Goal: Task Accomplishment & Management: Manage account settings

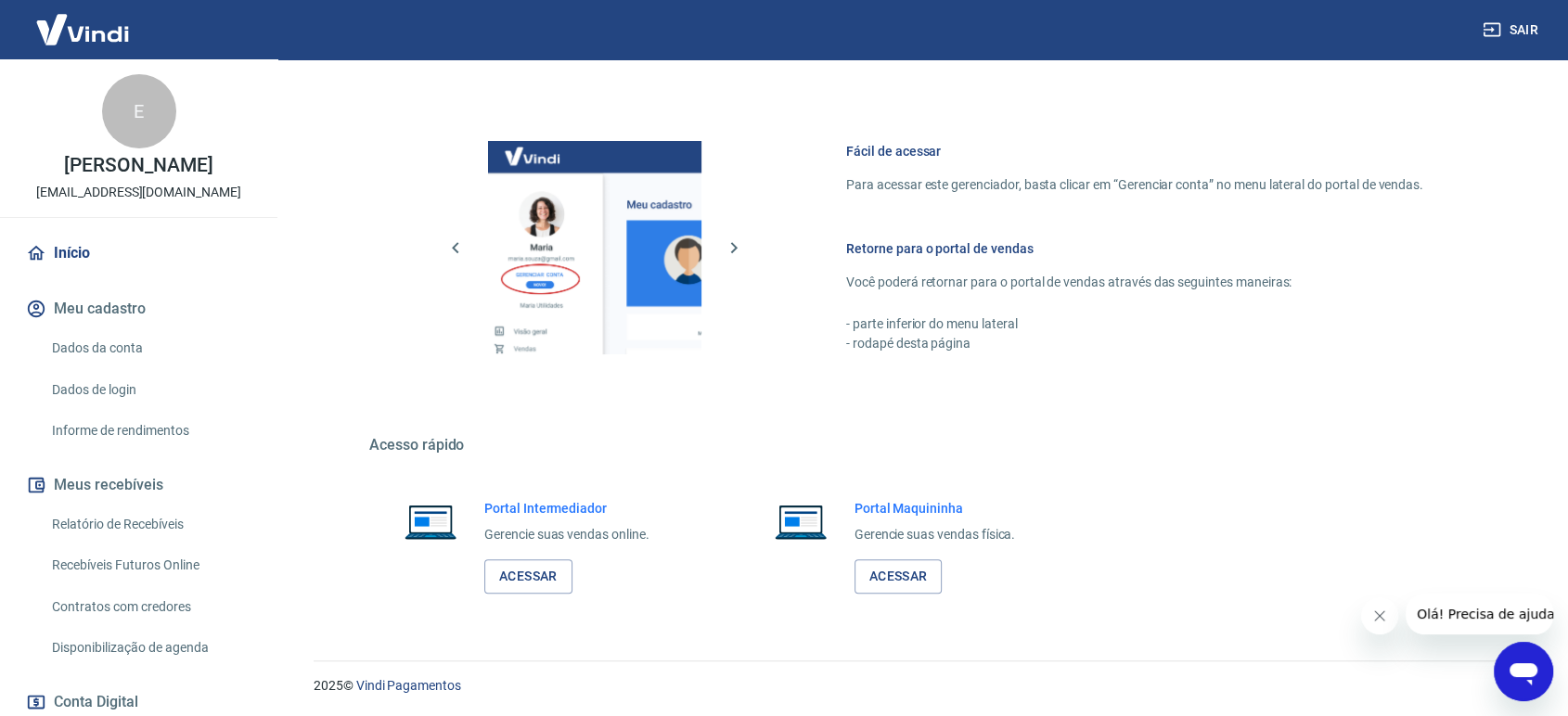
click at [109, 368] on link "Dados da conta" at bounding box center [150, 348] width 211 height 38
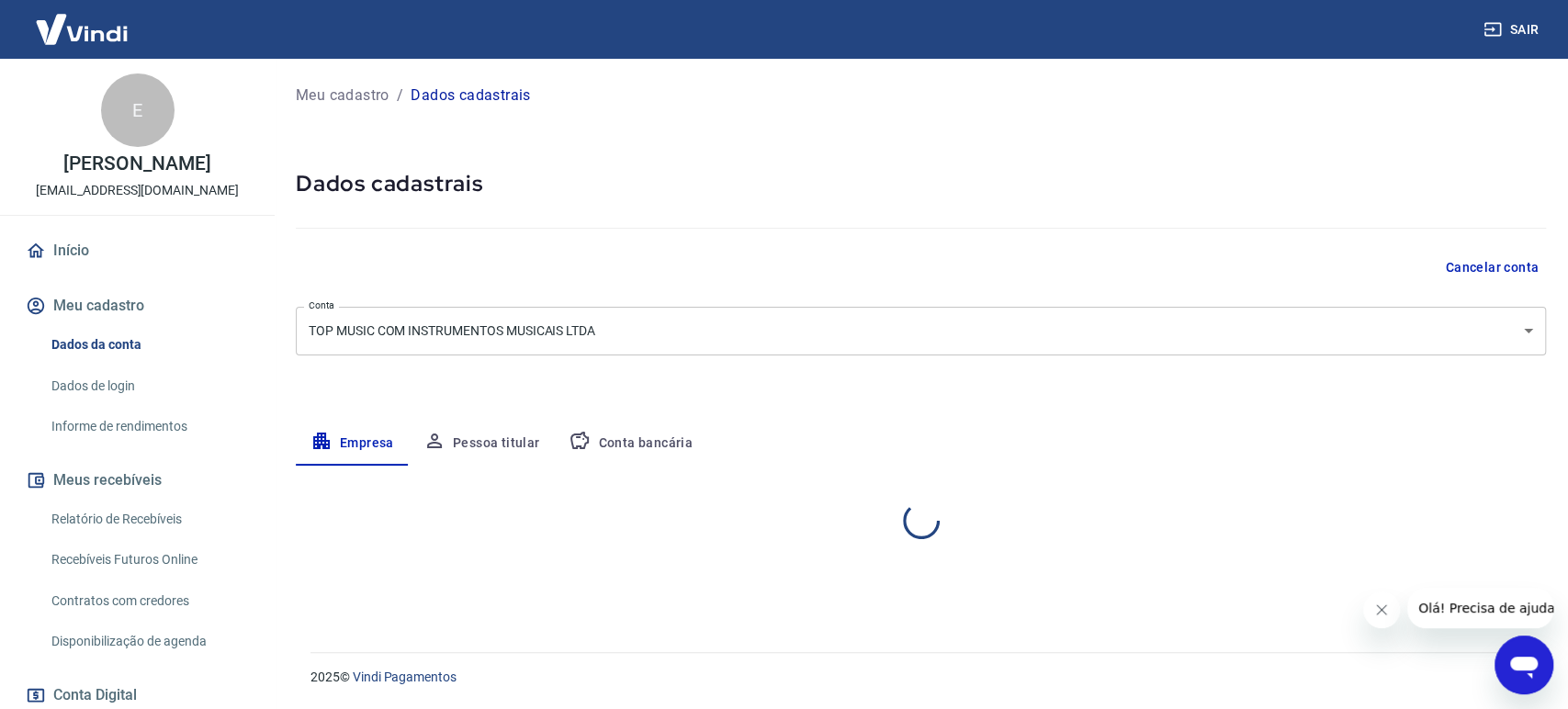
select select "ES"
select select "business"
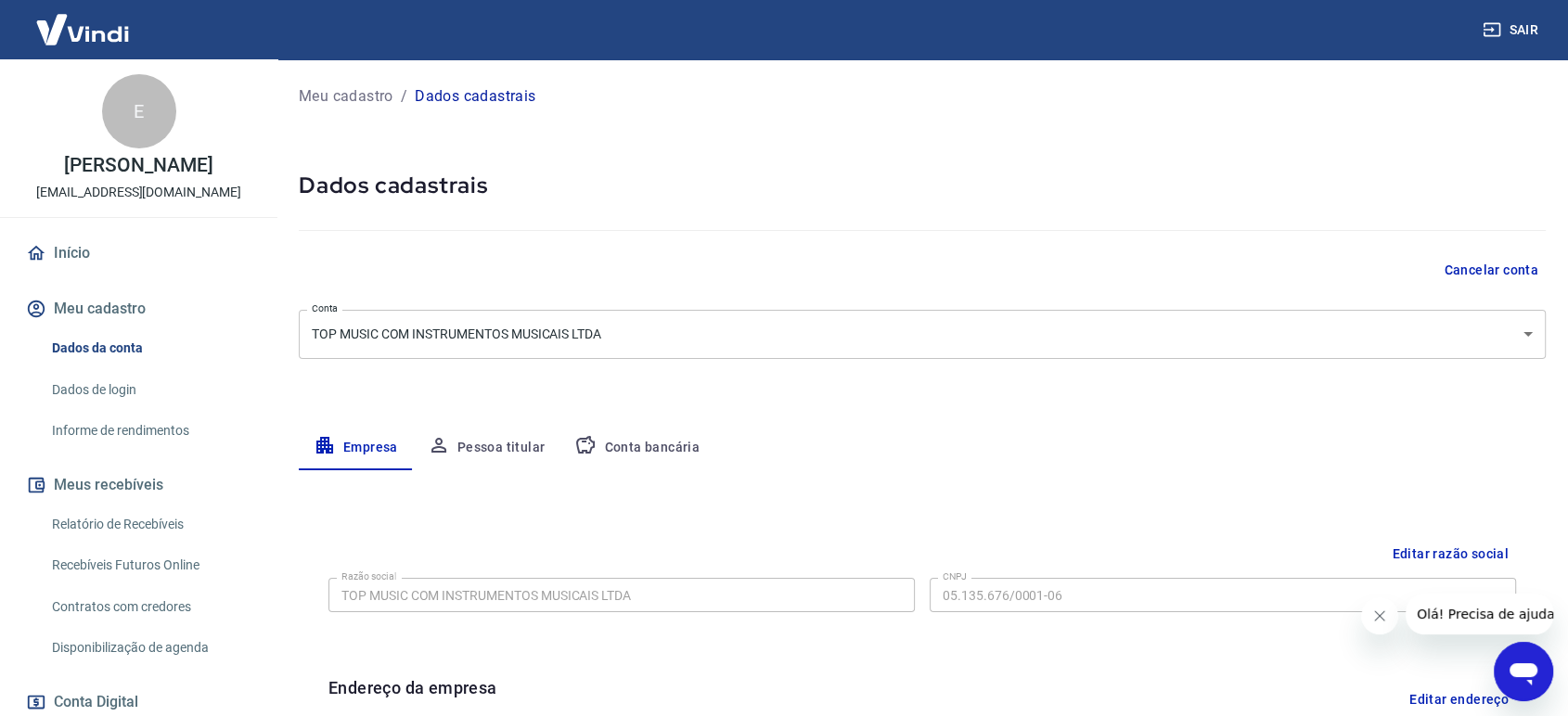
click at [149, 540] on link "Relatório de Recebíveis" at bounding box center [150, 525] width 211 height 38
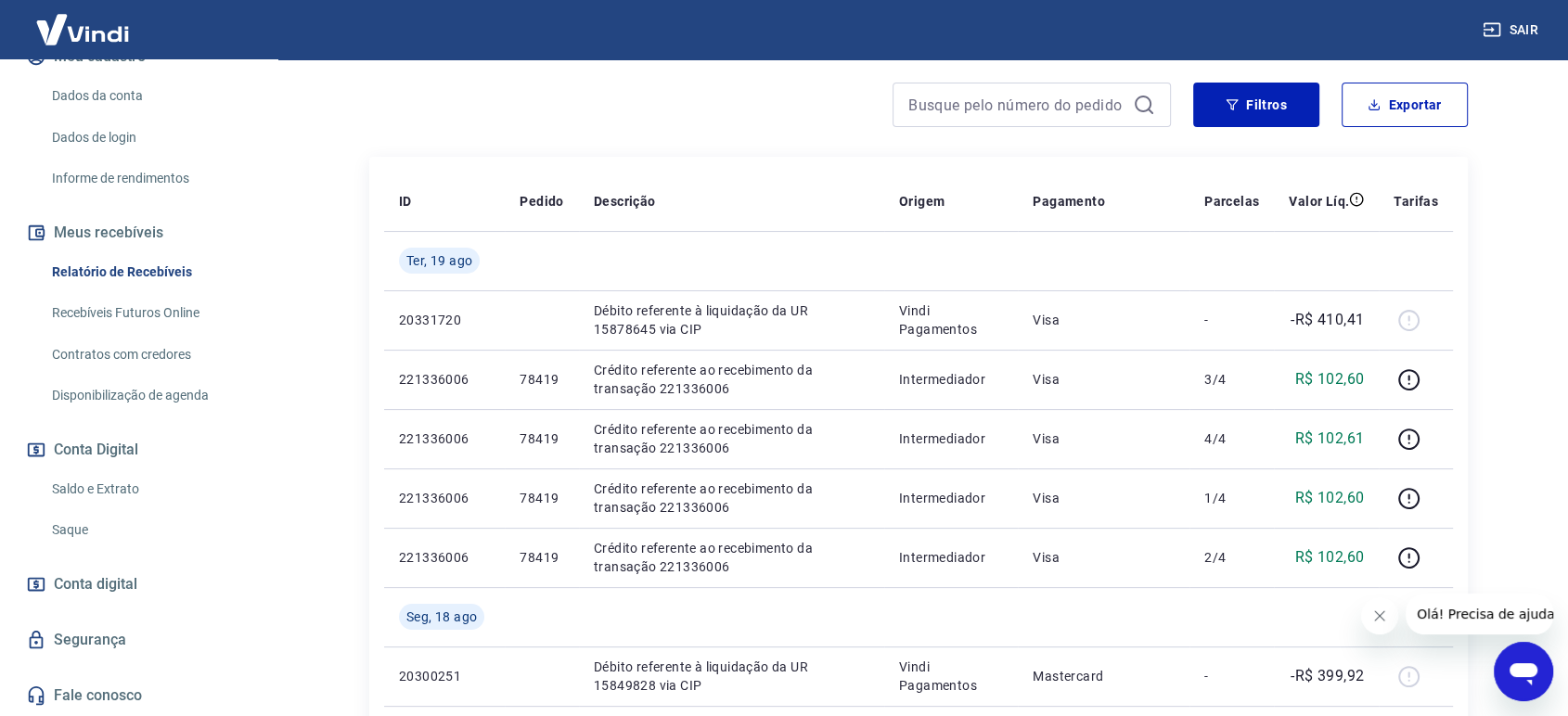
scroll to position [309, 0]
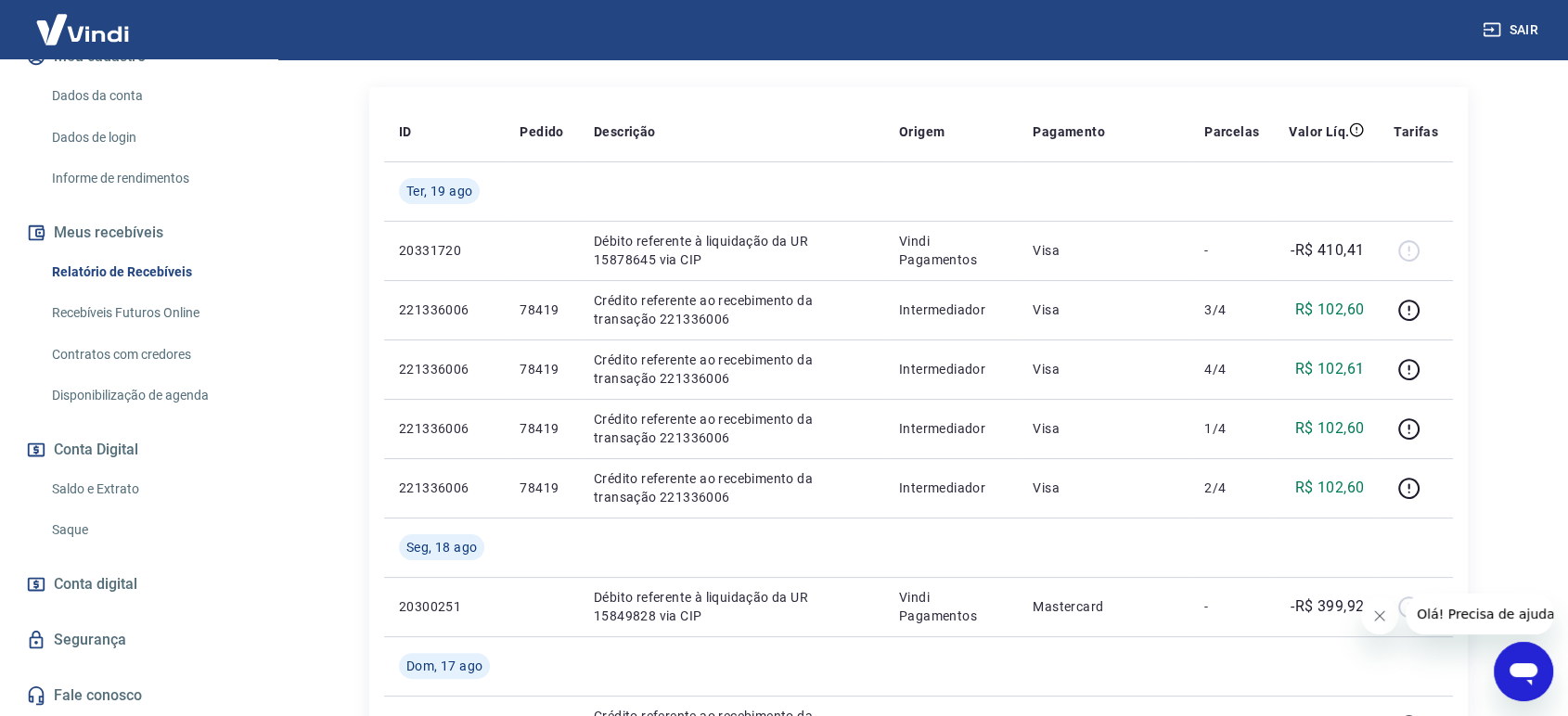
click at [109, 595] on span "Conta digital" at bounding box center [96, 585] width 84 height 26
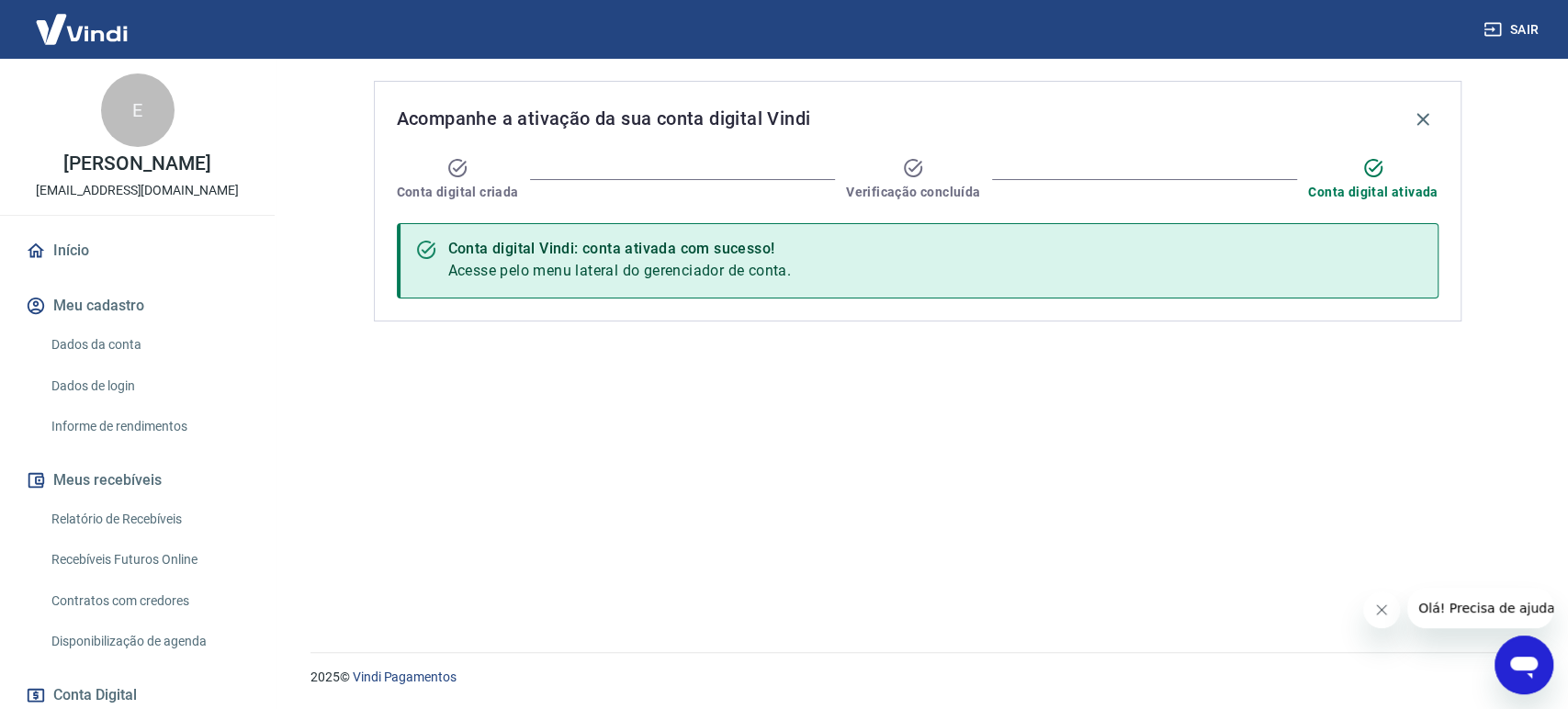
click at [129, 160] on p "[PERSON_NAME]" at bounding box center [137, 164] width 147 height 20
click at [126, 121] on div "E" at bounding box center [137, 109] width 73 height 73
click at [73, 271] on link "Início" at bounding box center [138, 250] width 230 height 40
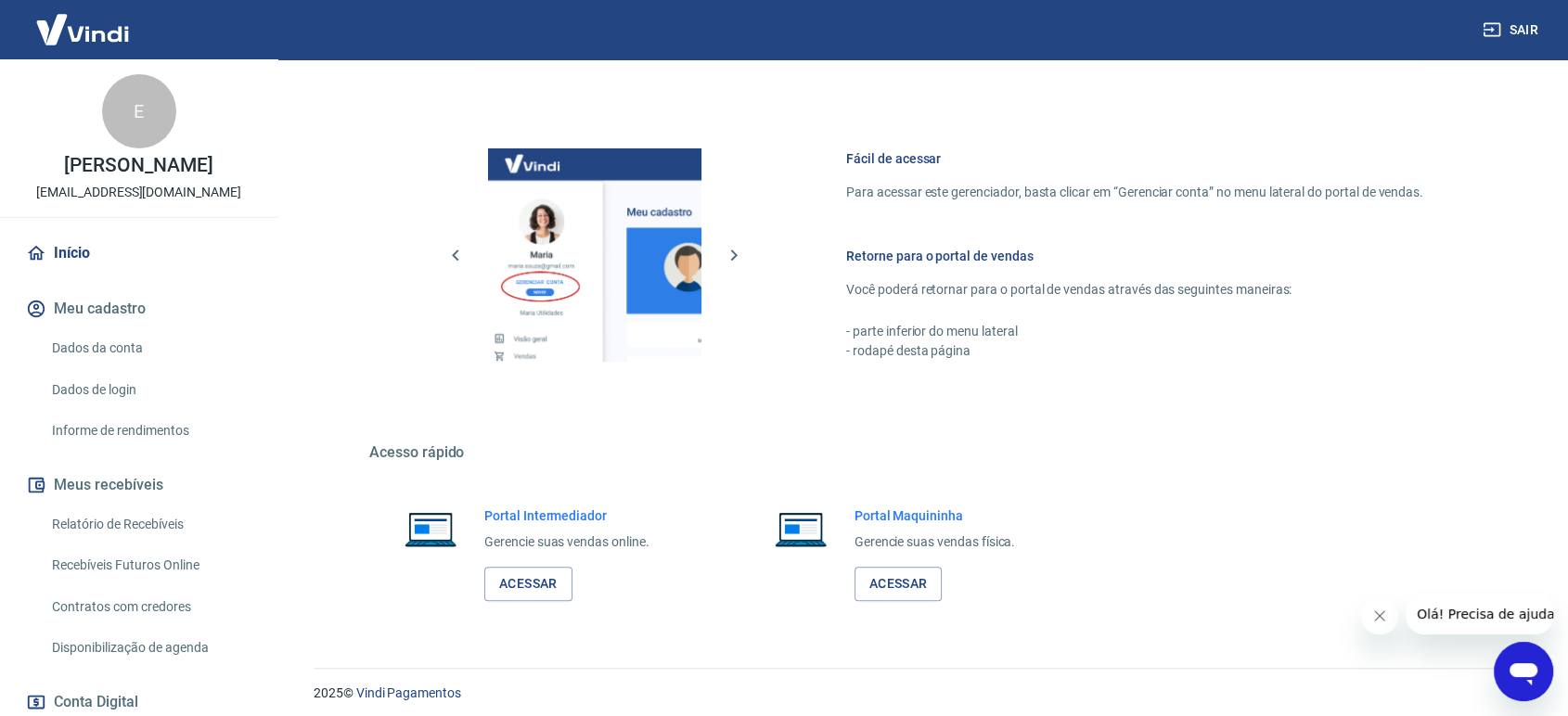
scroll to position [729, 0]
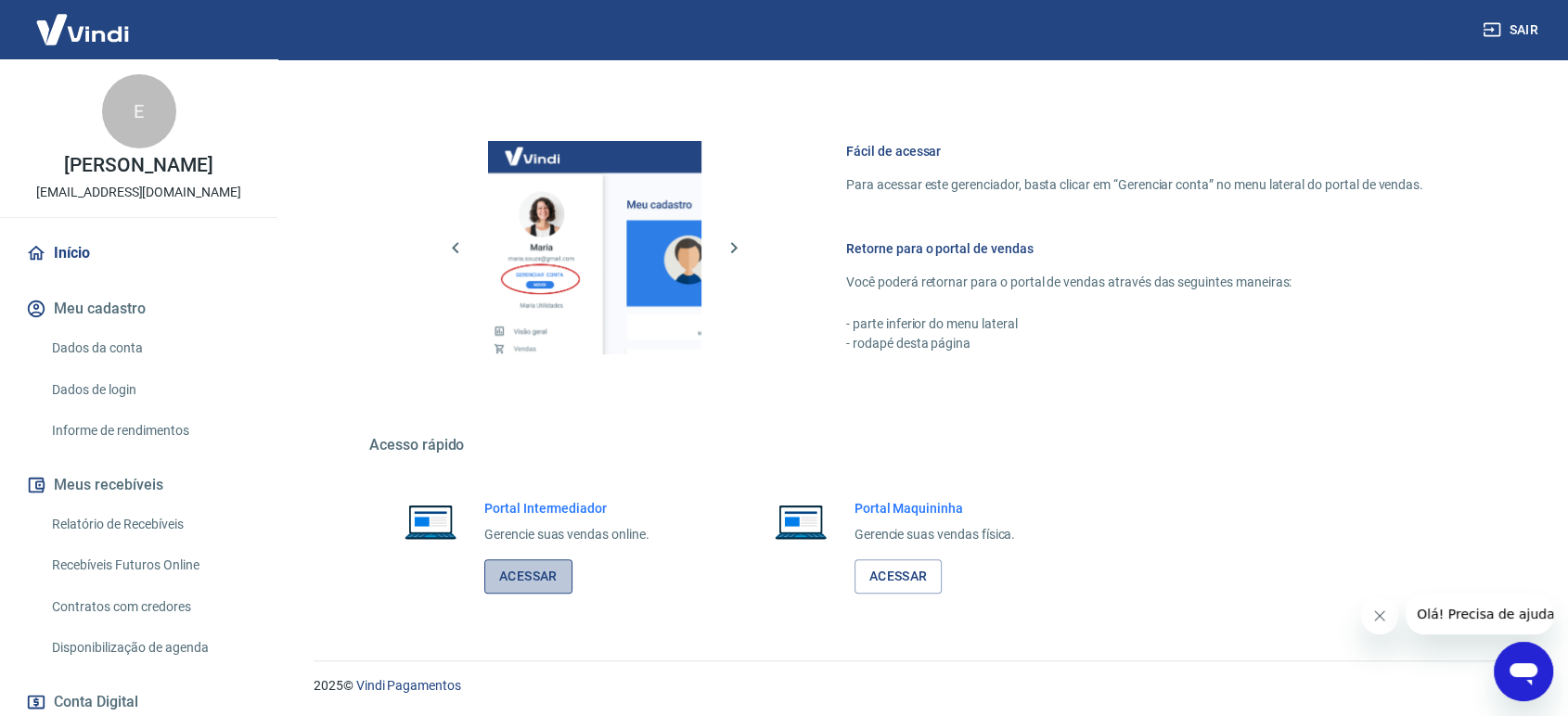
click at [538, 577] on link "Acessar" at bounding box center [528, 576] width 88 height 35
click at [82, 265] on link "Início" at bounding box center [139, 252] width 233 height 40
click at [81, 270] on link "Início" at bounding box center [139, 252] width 233 height 40
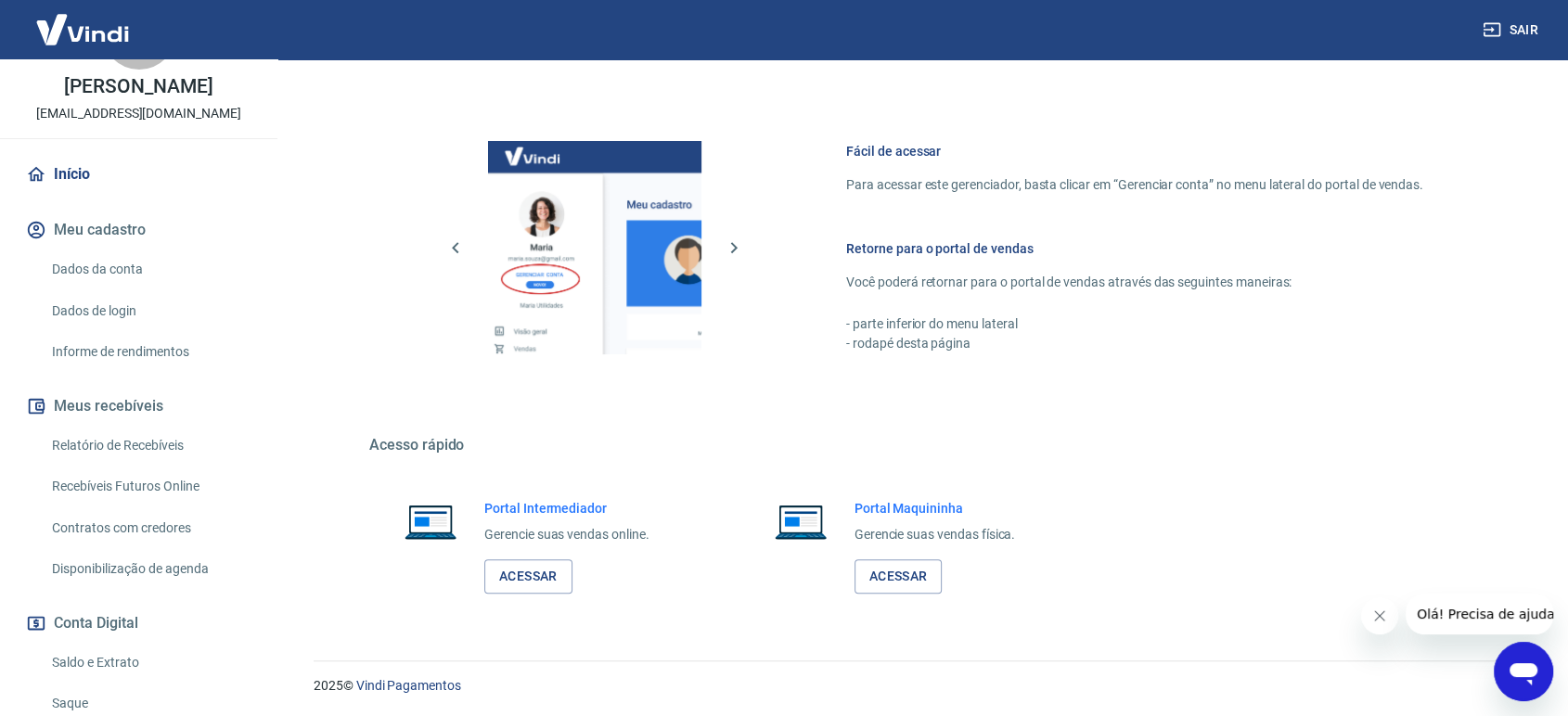
scroll to position [270, 0]
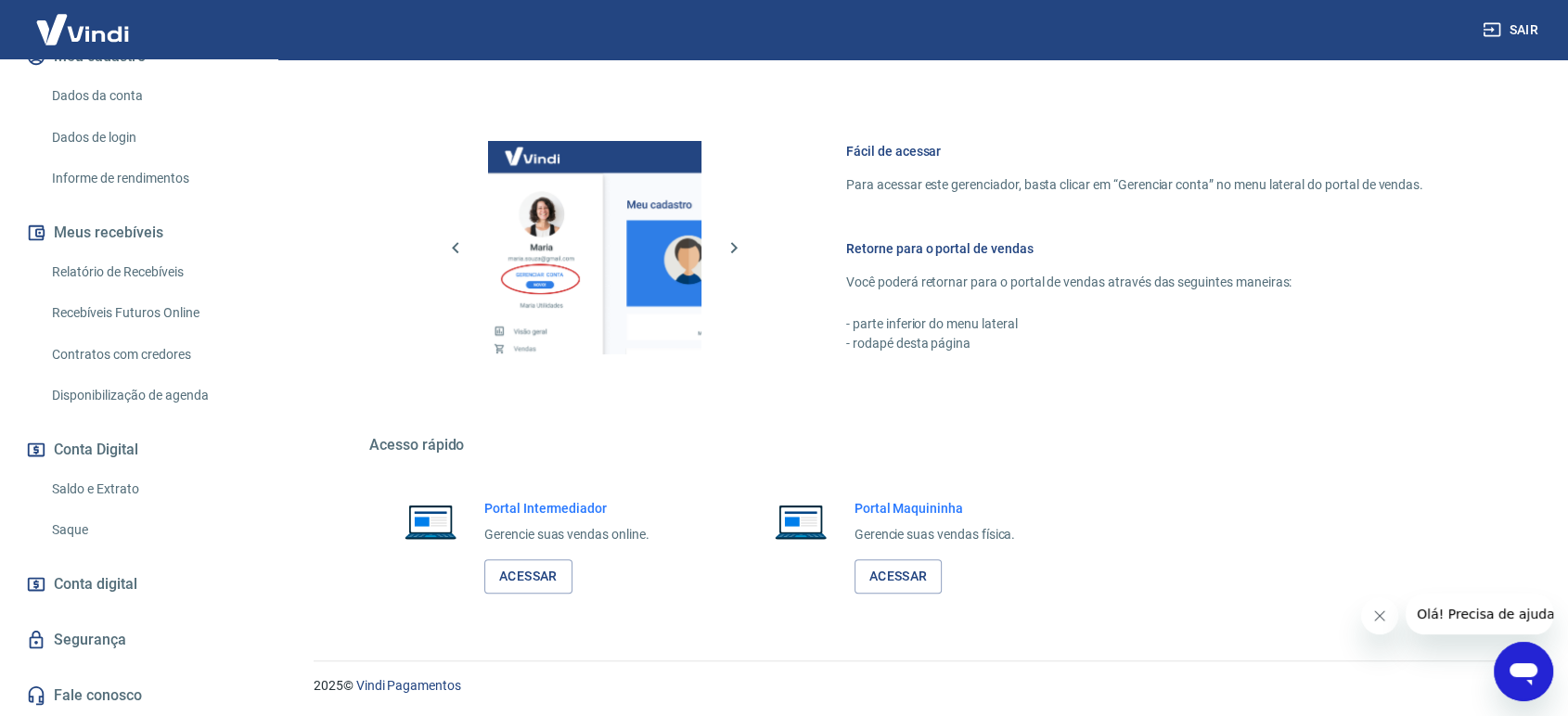
click at [151, 275] on link "Relatório de Recebíveis" at bounding box center [150, 272] width 211 height 38
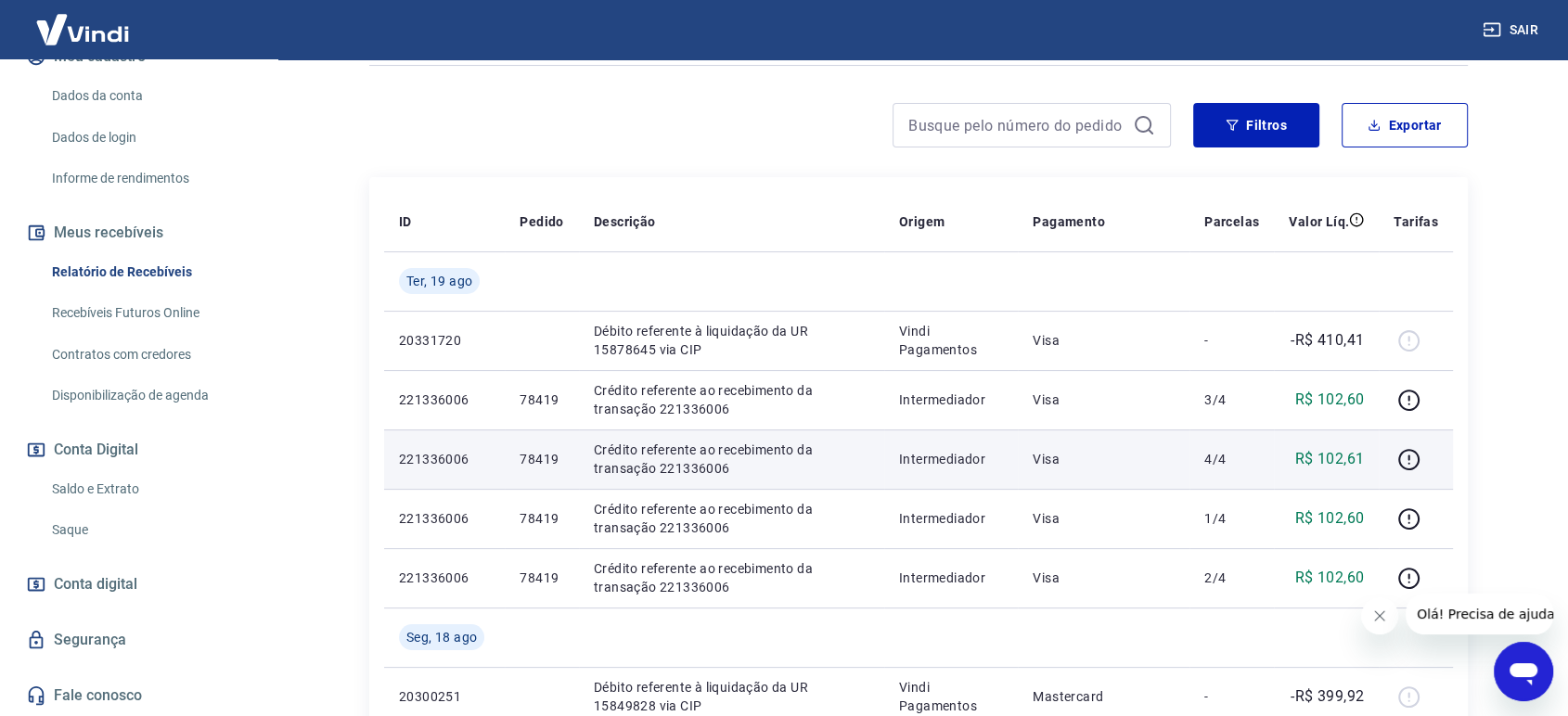
scroll to position [206, 0]
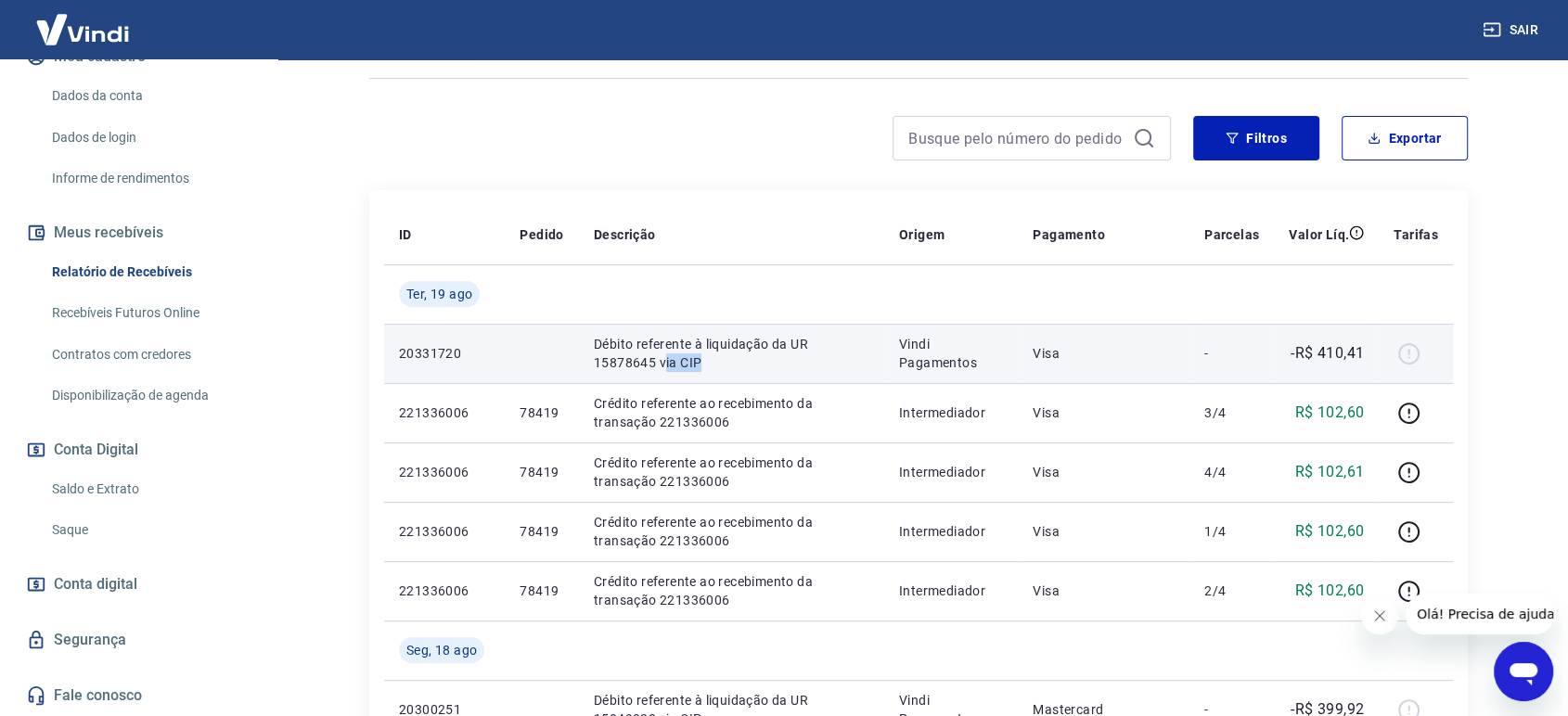
drag, startPoint x: 665, startPoint y: 362, endPoint x: 771, endPoint y: 365, distance: 106.0
click at [767, 364] on p "Débito referente à liquidação da UR 15878645 via CIP" at bounding box center [731, 354] width 275 height 37
click at [782, 369] on p "Débito referente à liquidação da UR 15878645 via CIP" at bounding box center [731, 354] width 275 height 37
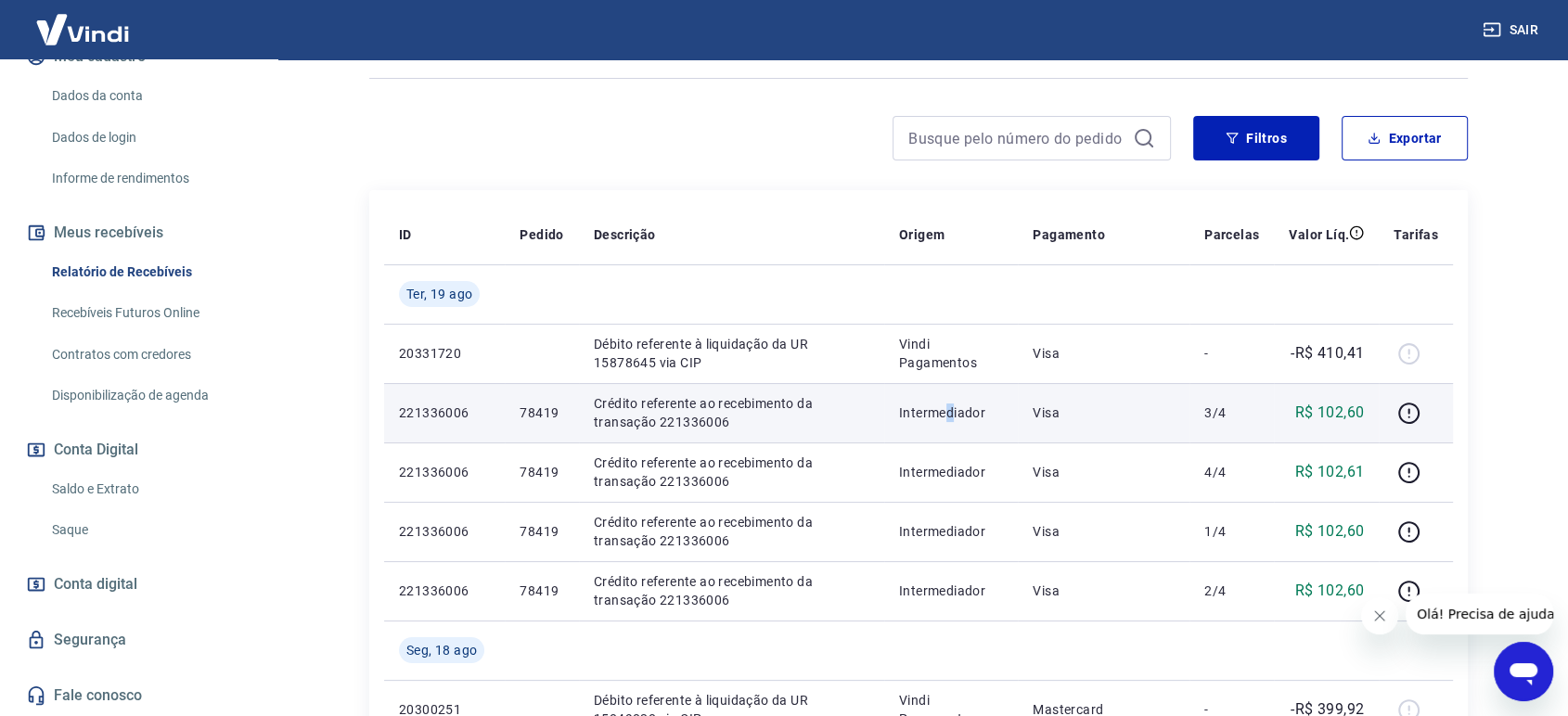
click at [954, 389] on td "Intermediador" at bounding box center [951, 413] width 133 height 59
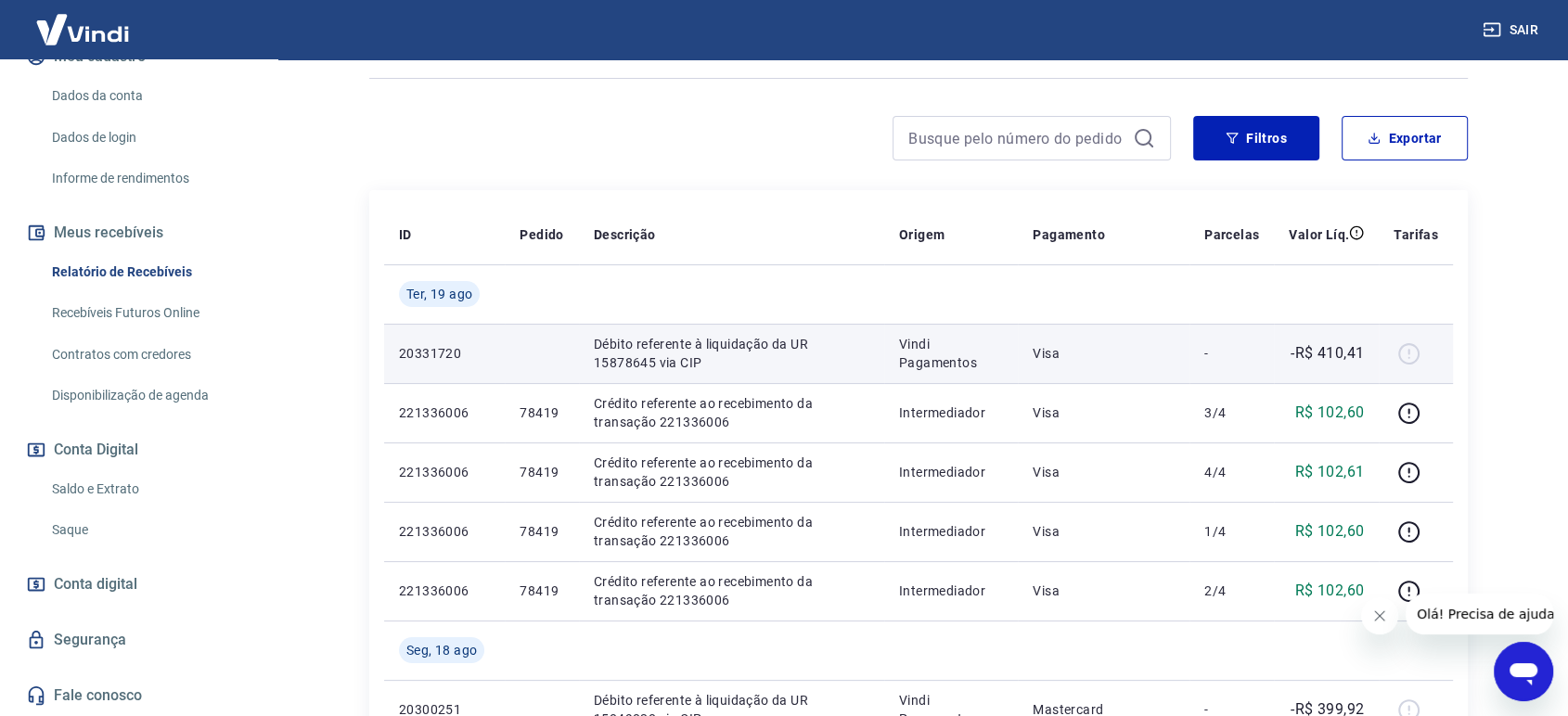
click at [1411, 353] on div at bounding box center [1415, 353] width 44 height 30
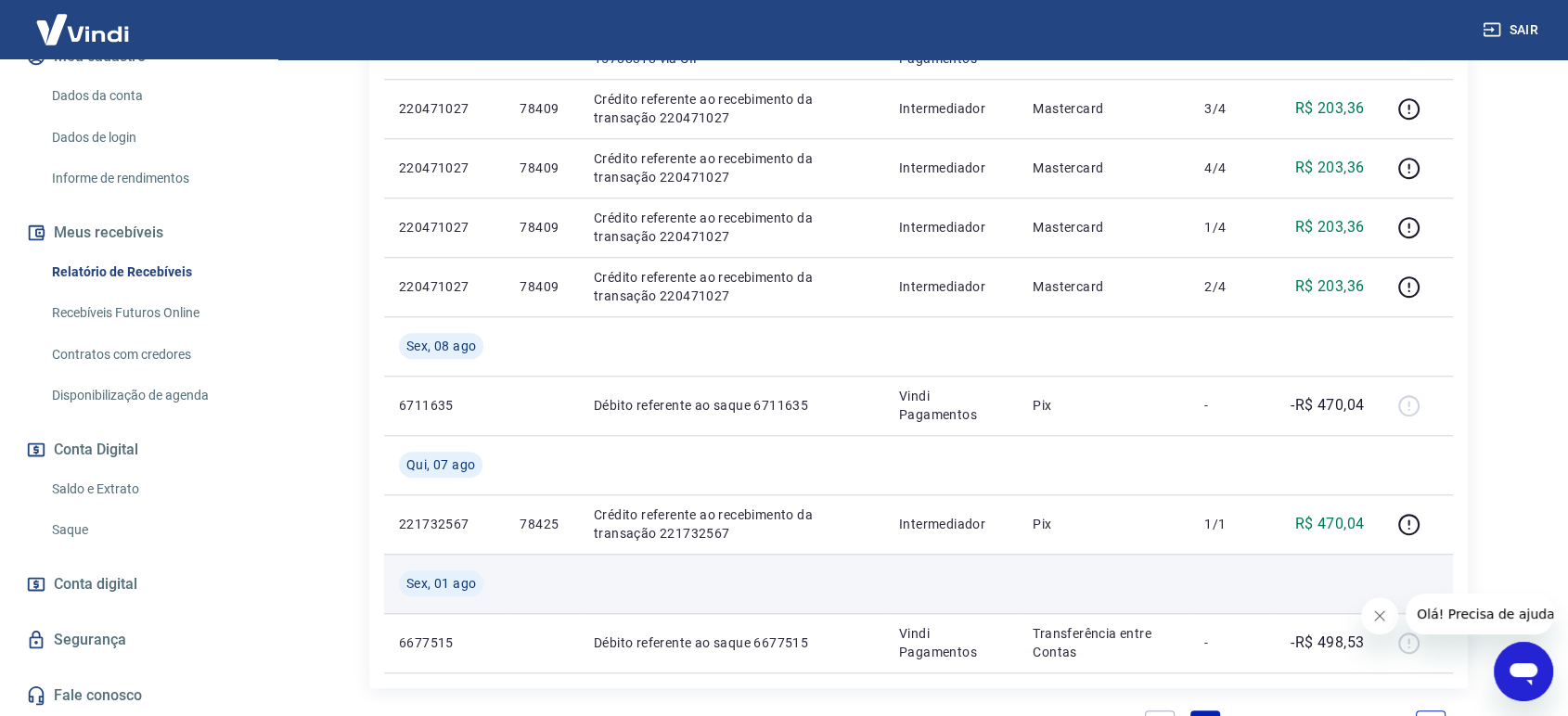
scroll to position [1649, 0]
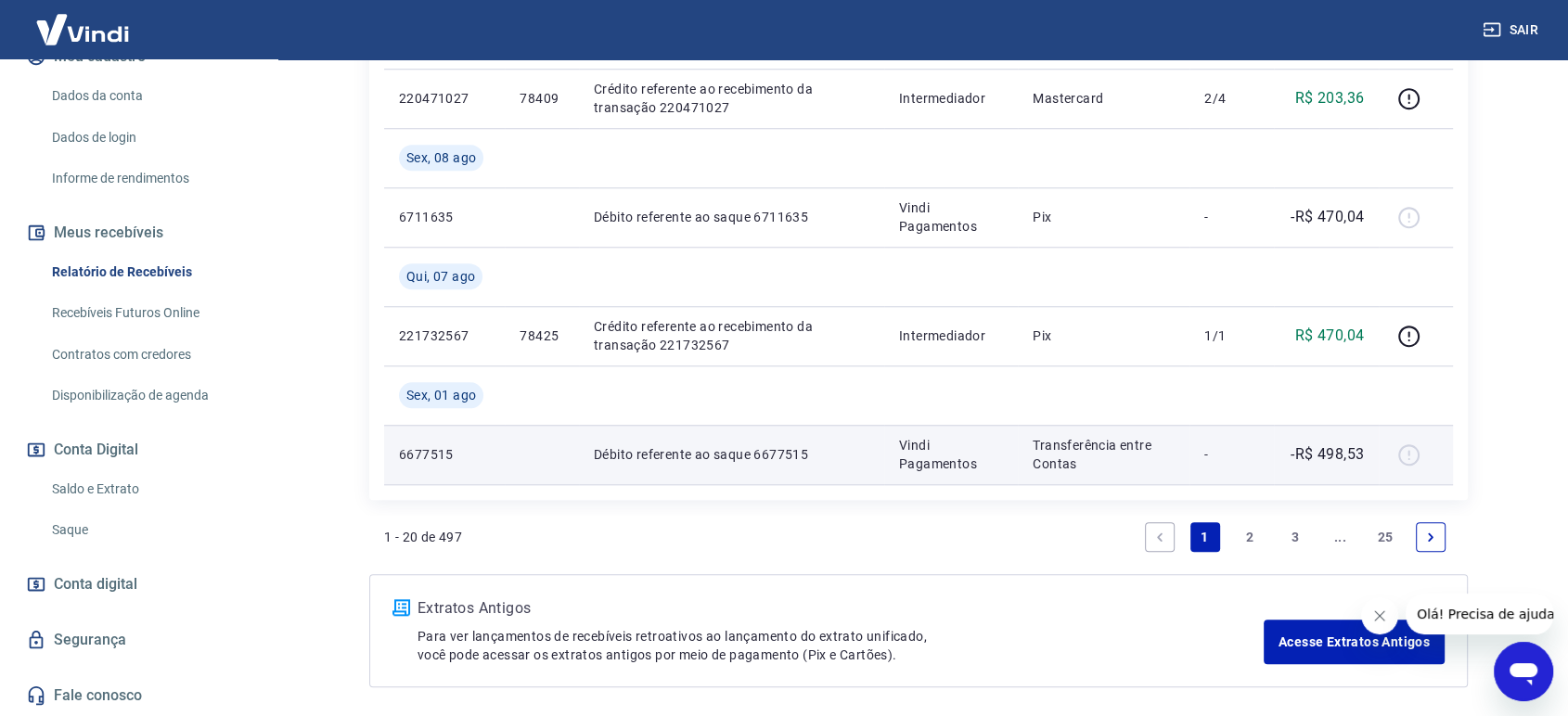
click at [1401, 452] on div at bounding box center [1415, 455] width 44 height 30
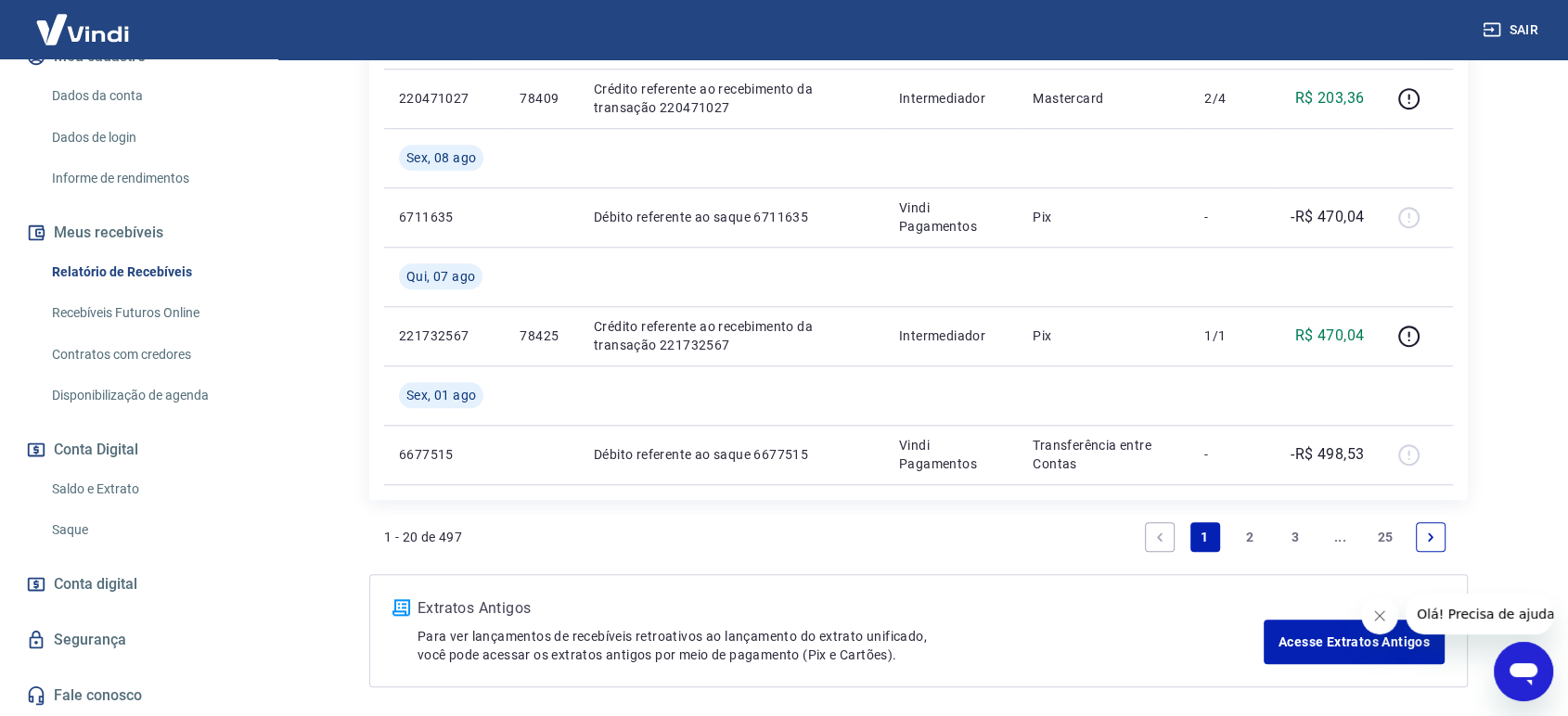
drag, startPoint x: 1254, startPoint y: 533, endPoint x: 953, endPoint y: 488, distance: 304.3
click at [1253, 534] on link "2" at bounding box center [1249, 537] width 30 height 30
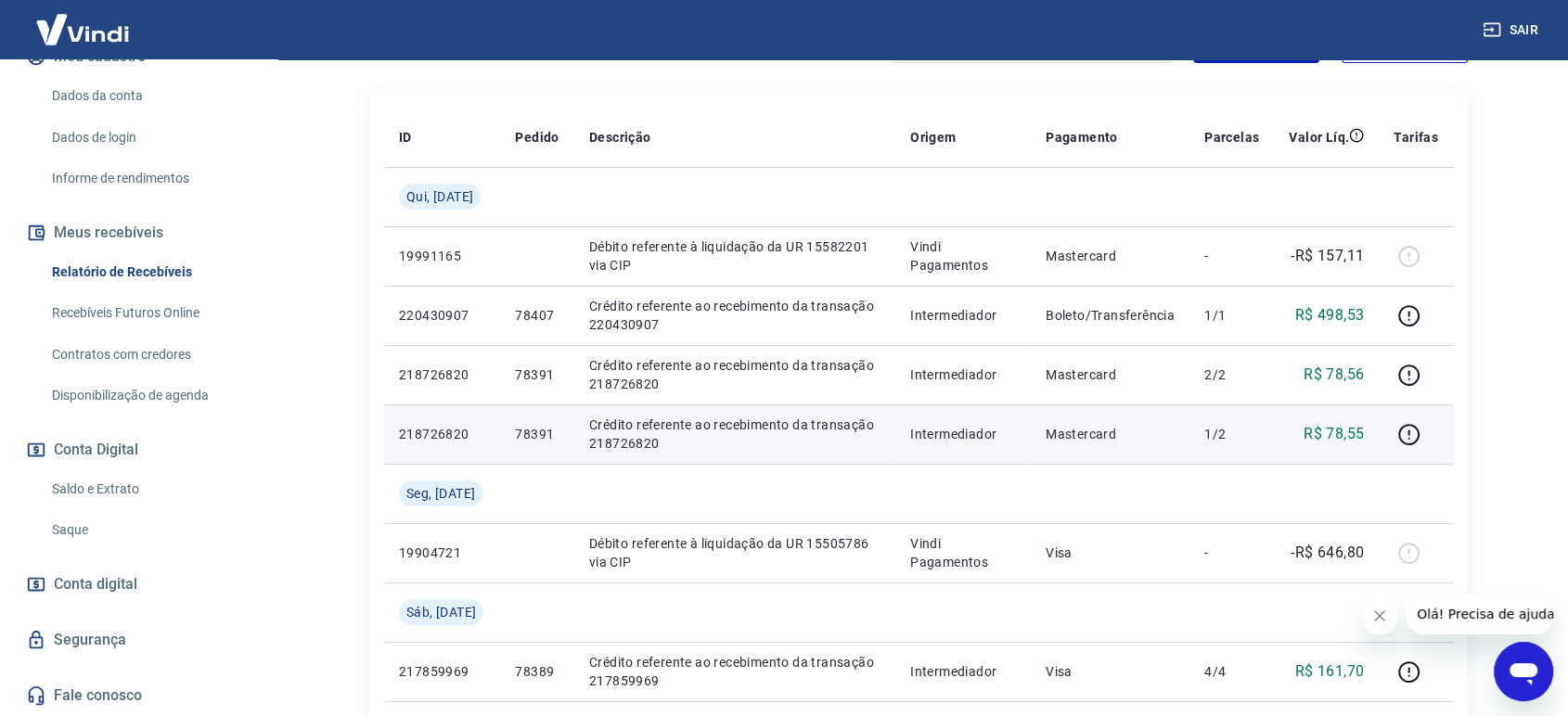
scroll to position [309, 0]
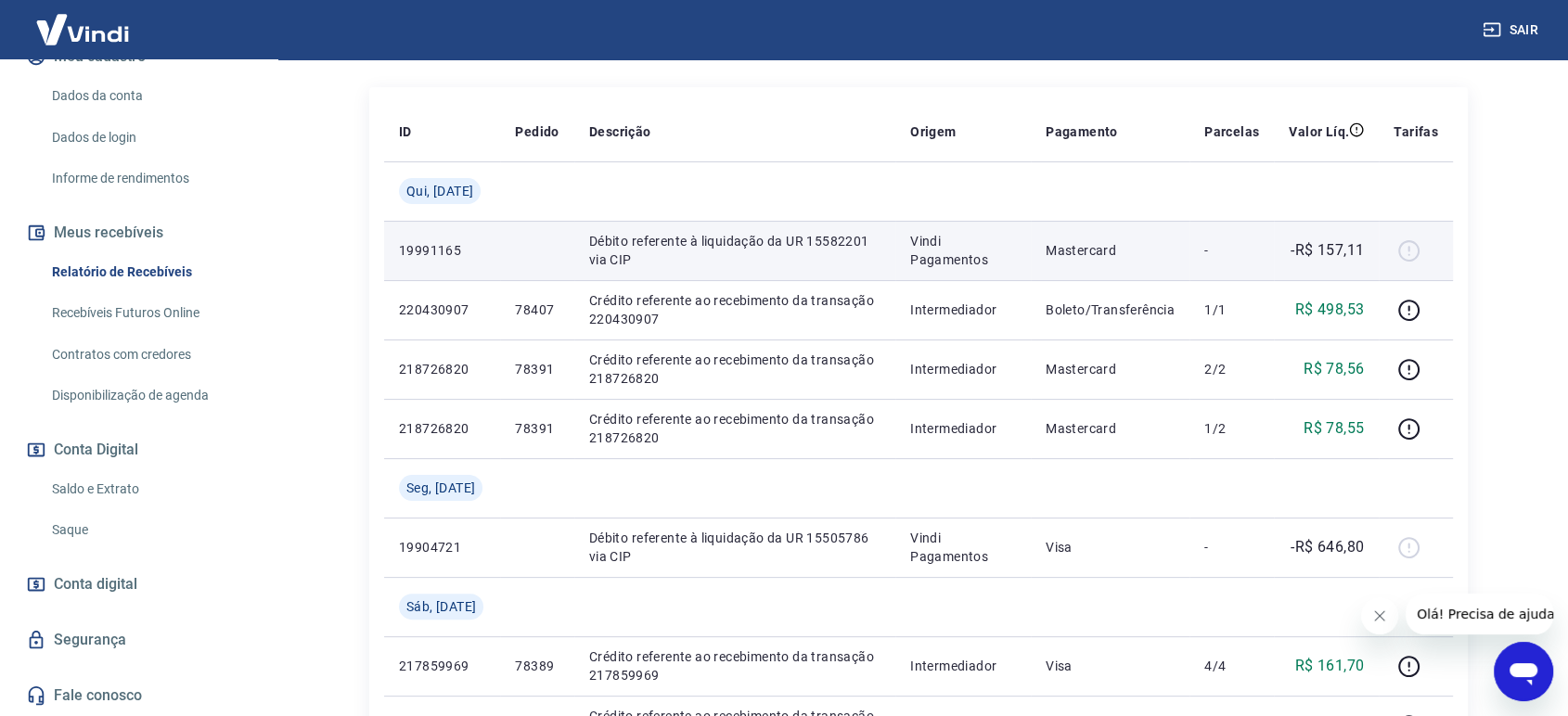
click at [823, 242] on p "Débito referente à liquidação da UR 15582201 via CIP" at bounding box center [734, 251] width 291 height 37
copy p "15582201"
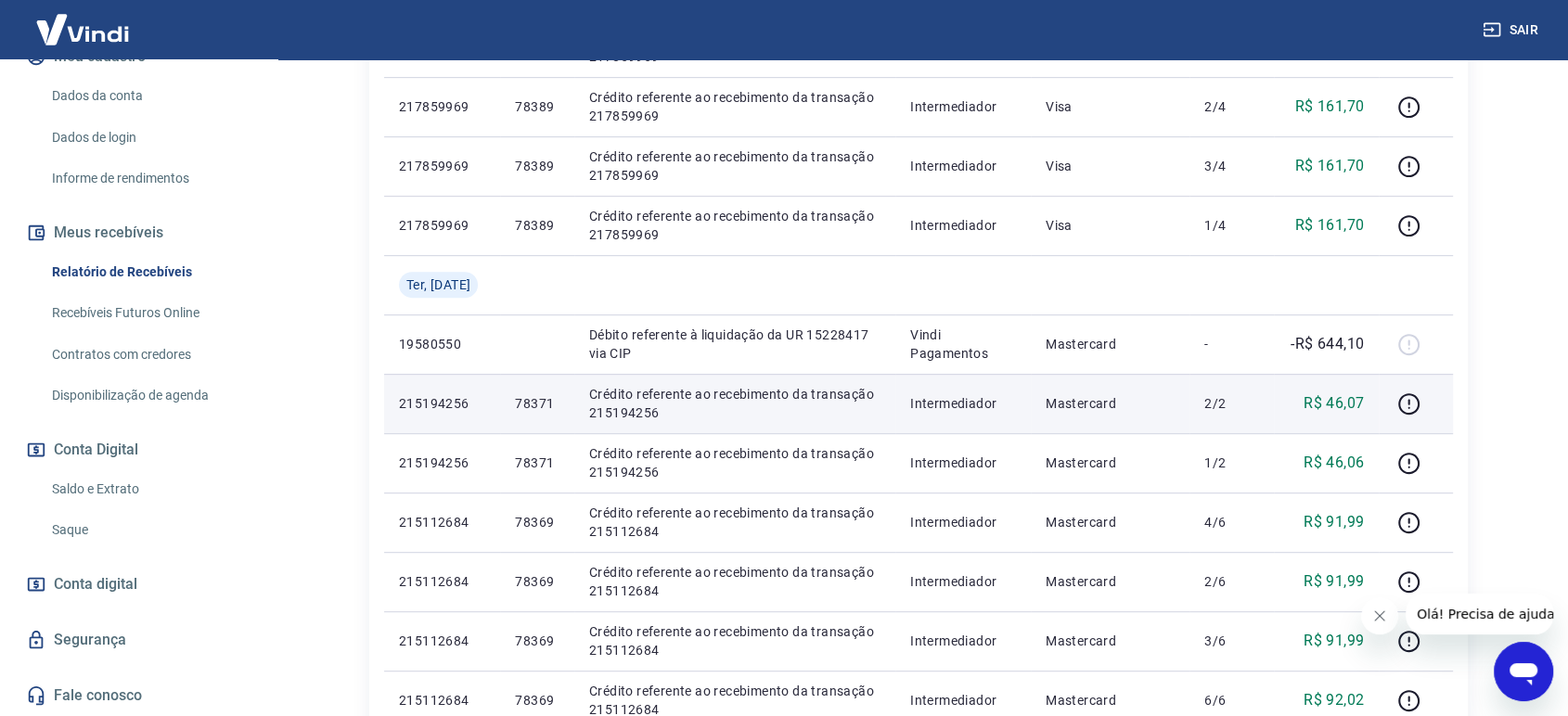
scroll to position [1031, 0]
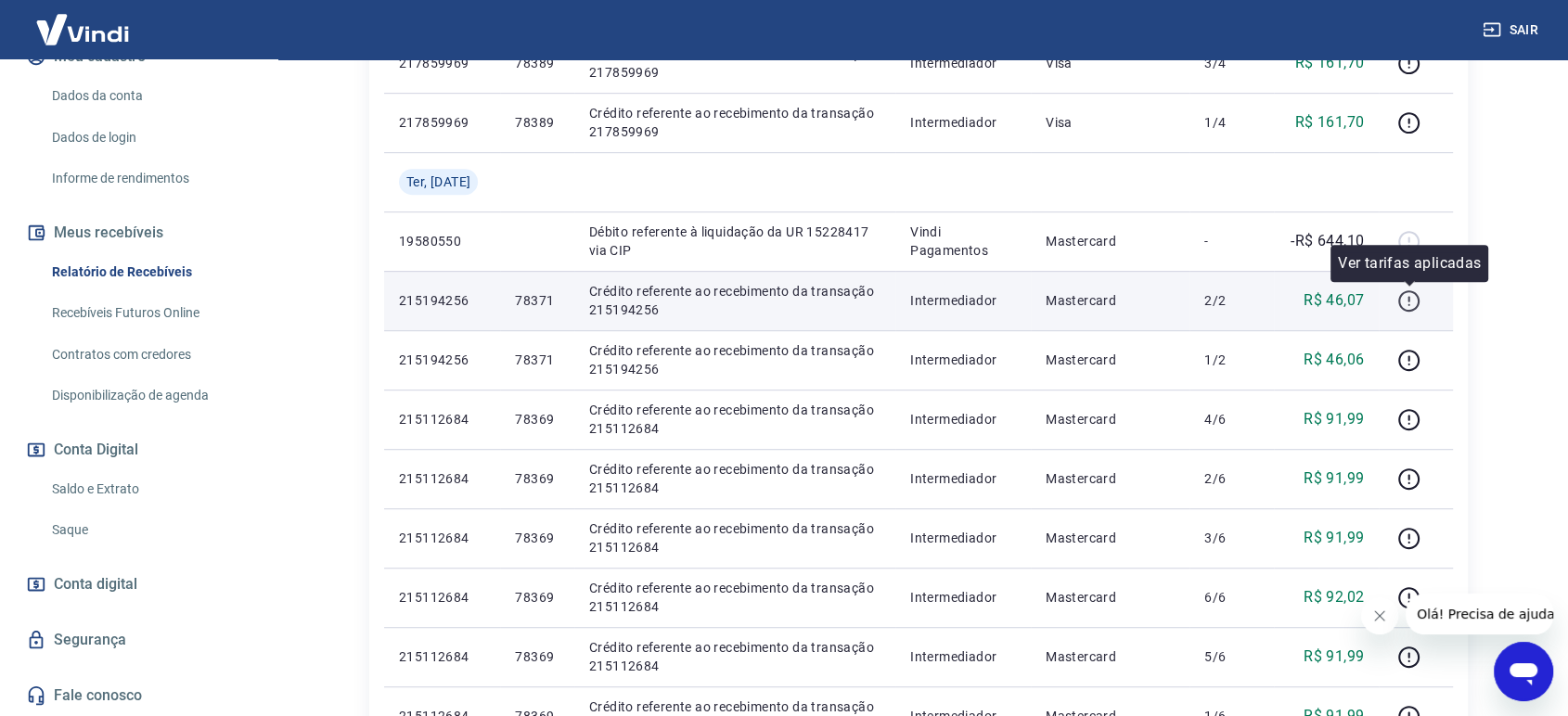
click at [1404, 301] on icon "button" at bounding box center [1409, 302] width 24 height 24
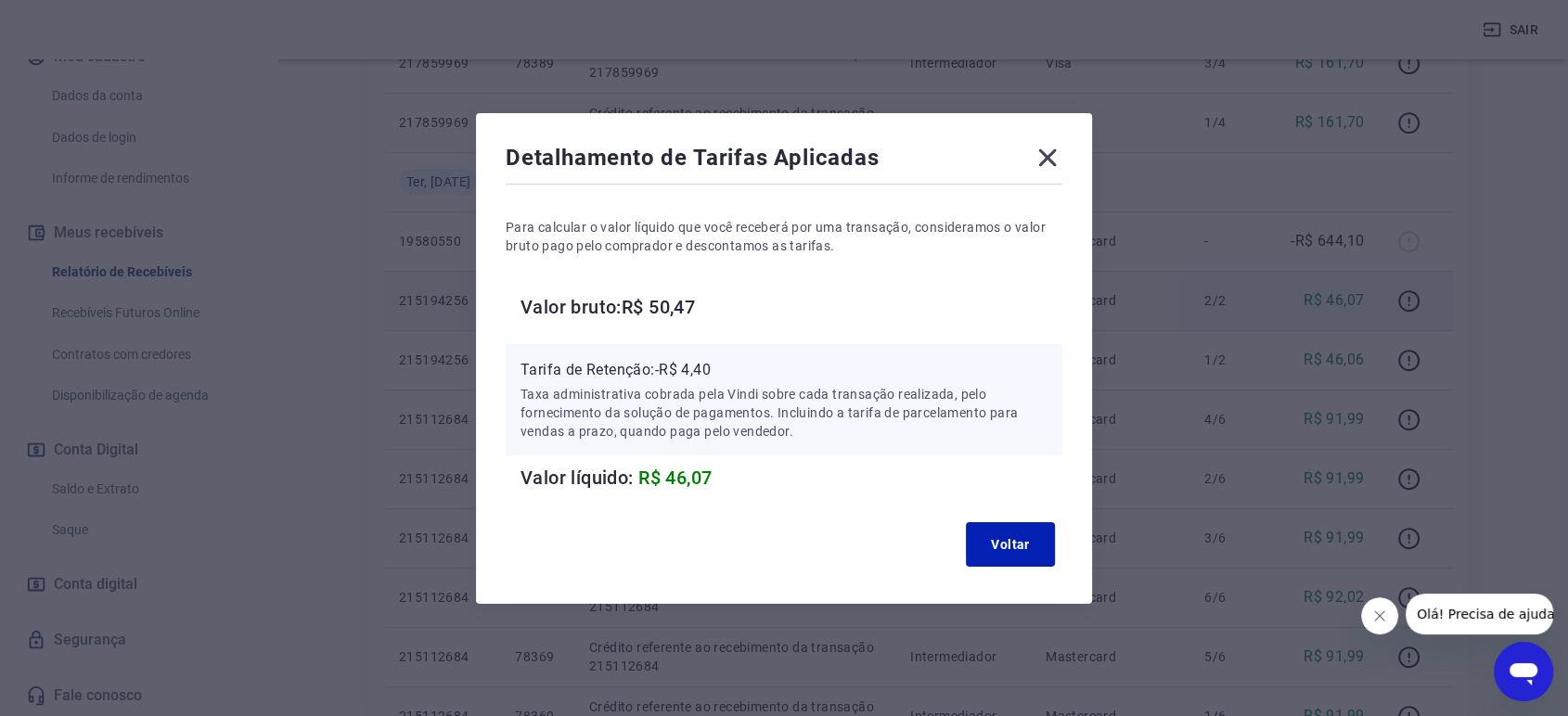
click at [1061, 161] on icon at bounding box center [1047, 158] width 30 height 30
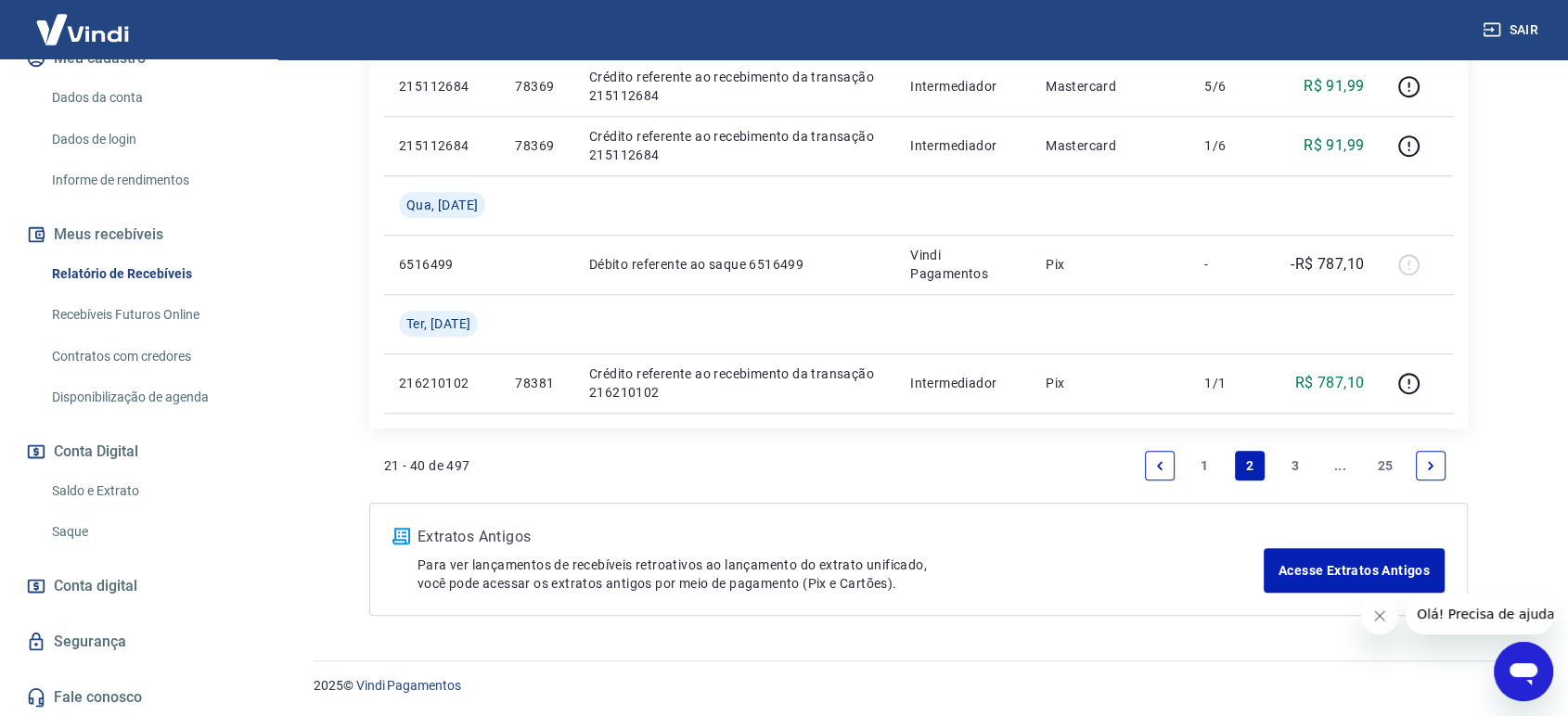
scroll to position [270, 0]
click at [86, 518] on link "Saque" at bounding box center [150, 530] width 211 height 38
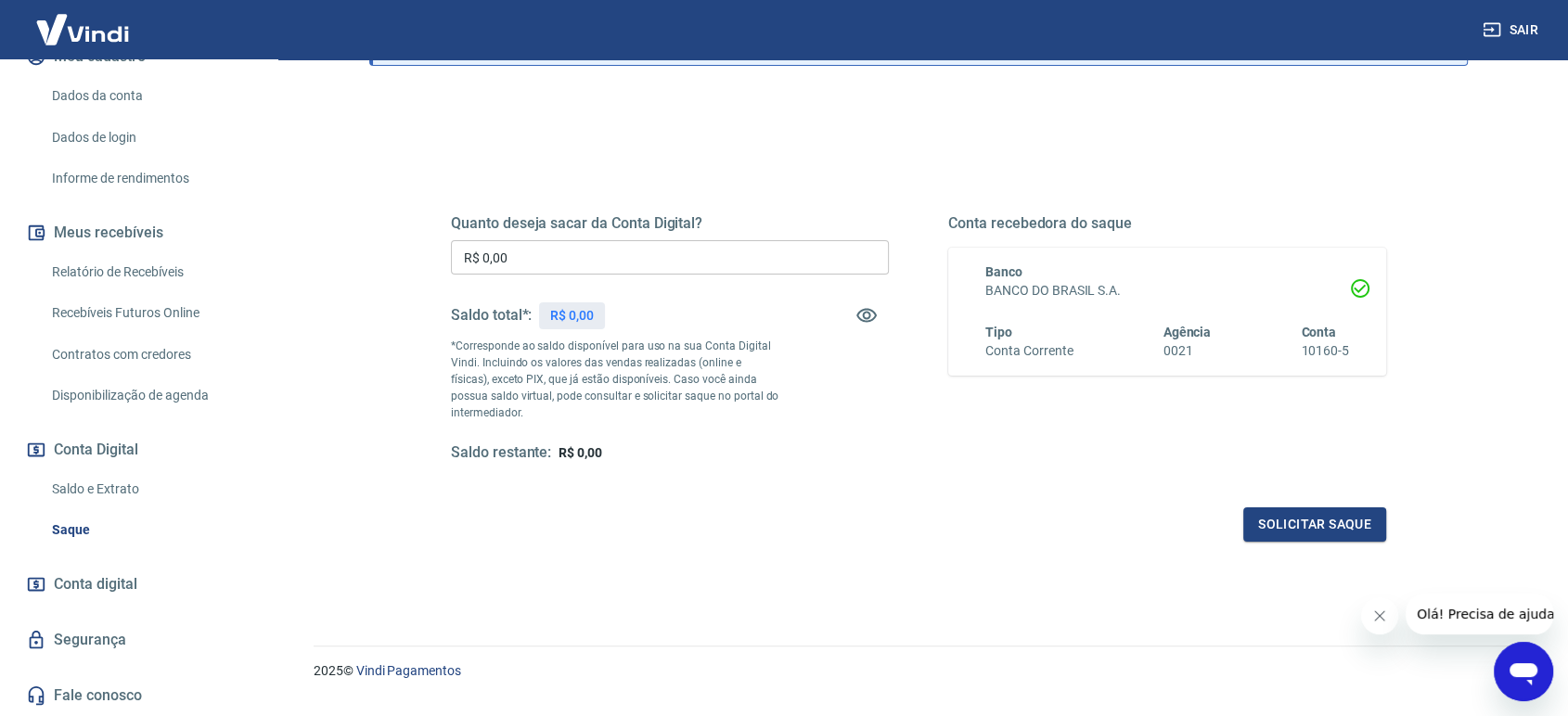
scroll to position [200, 0]
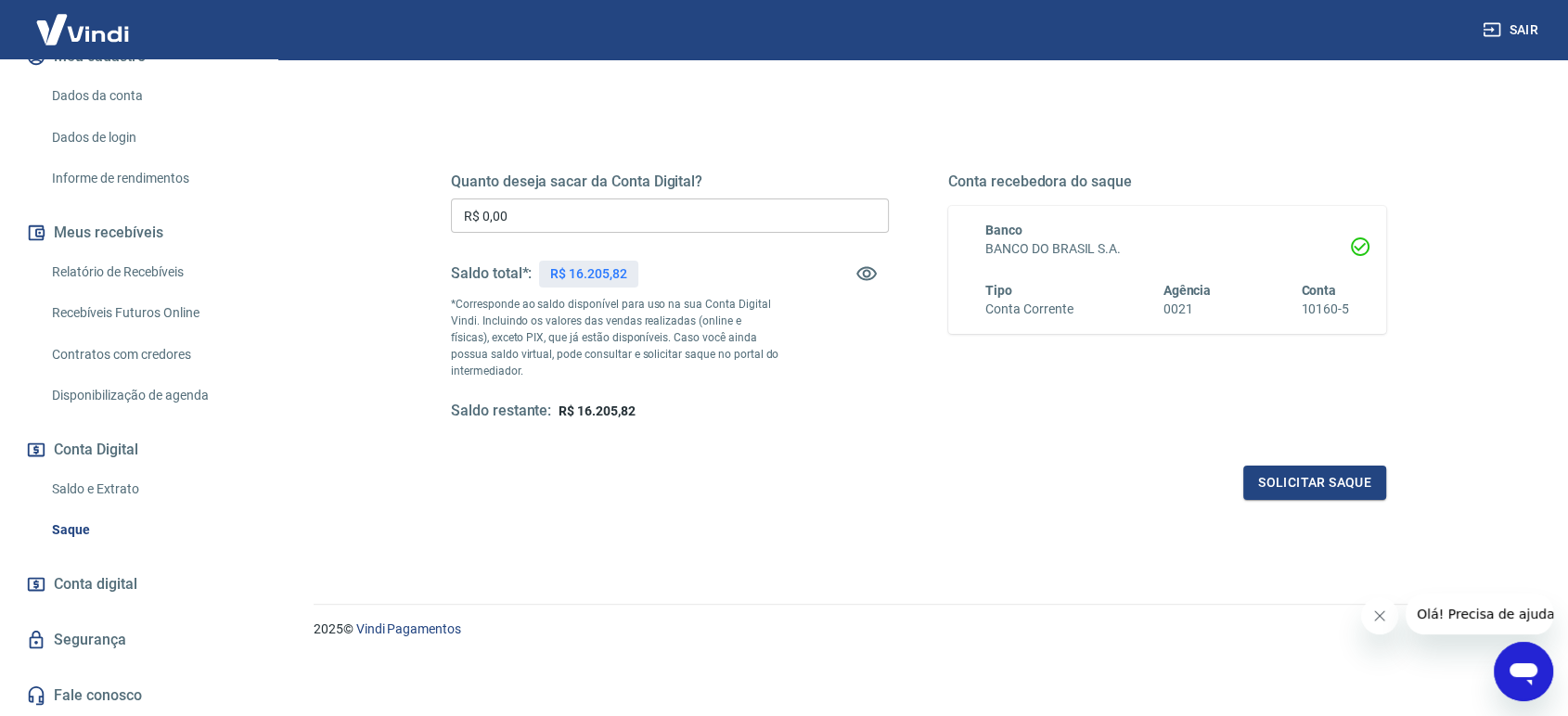
drag, startPoint x: 508, startPoint y: 208, endPoint x: 421, endPoint y: 203, distance: 87.1
click at [422, 204] on div "Quanto deseja sacar da Conta Digital? R$ 0,00 ​ Saldo total*: R$ 16.205,82 *Cor…" at bounding box center [918, 306] width 1025 height 431
click at [773, 457] on div "Quanto deseja sacar da Conta Digital? R$ 0,00 ​ Saldo total*: R$ 16.205,82 *Cor…" at bounding box center [918, 314] width 935 height 372
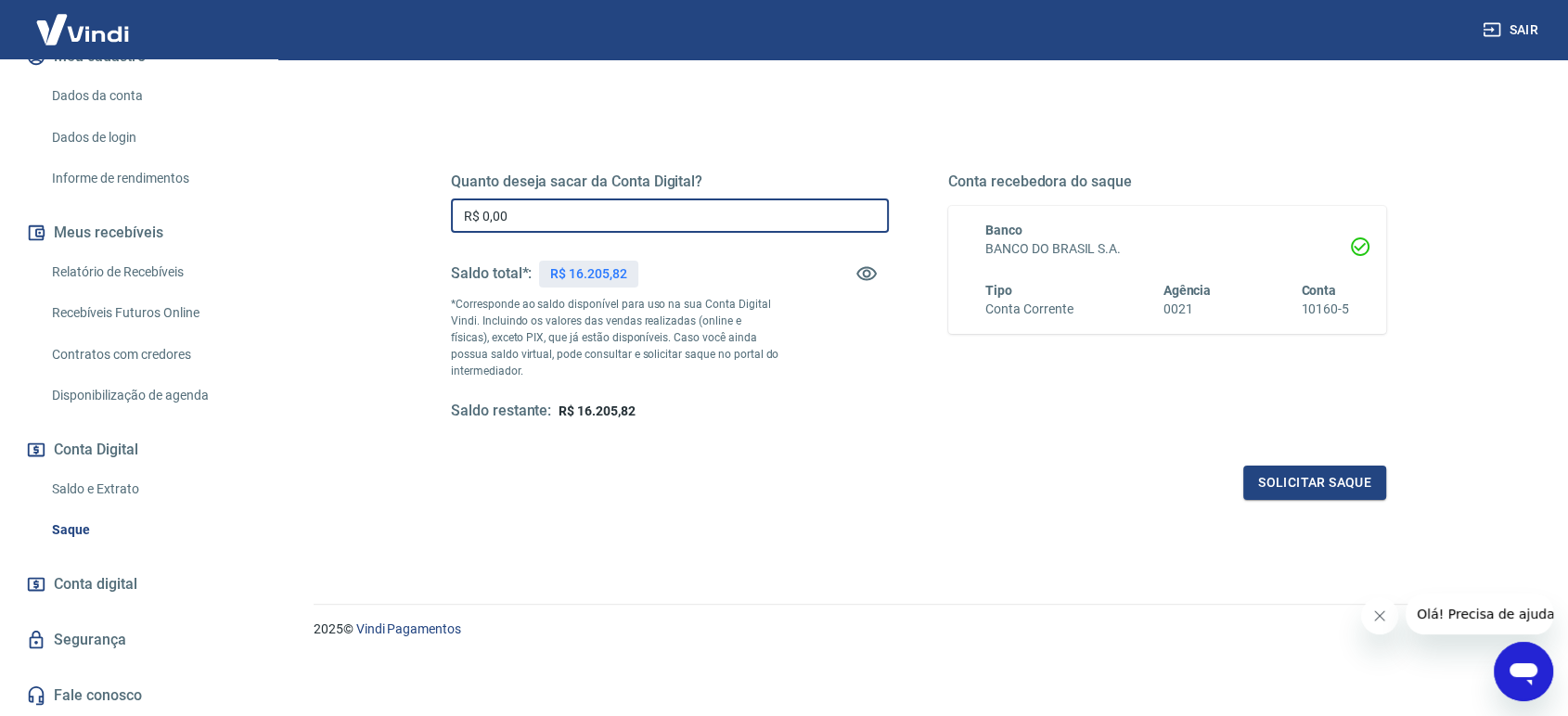
drag, startPoint x: 644, startPoint y: 210, endPoint x: 406, endPoint y: 216, distance: 238.1
click at [409, 216] on div "Quanto deseja sacar da Conta Digital? R$ 0,00 ​ Saldo total*: R$ 16.205,82 *Cor…" at bounding box center [918, 306] width 1025 height 431
